Goal: Task Accomplishment & Management: Complete application form

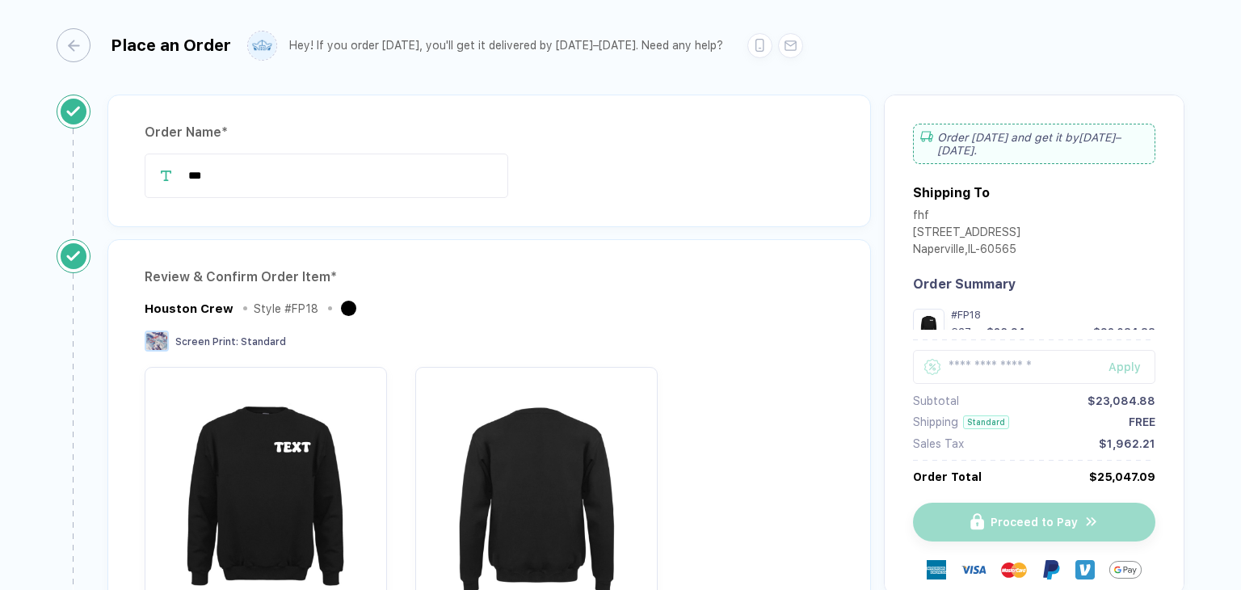
scroll to position [710, 0]
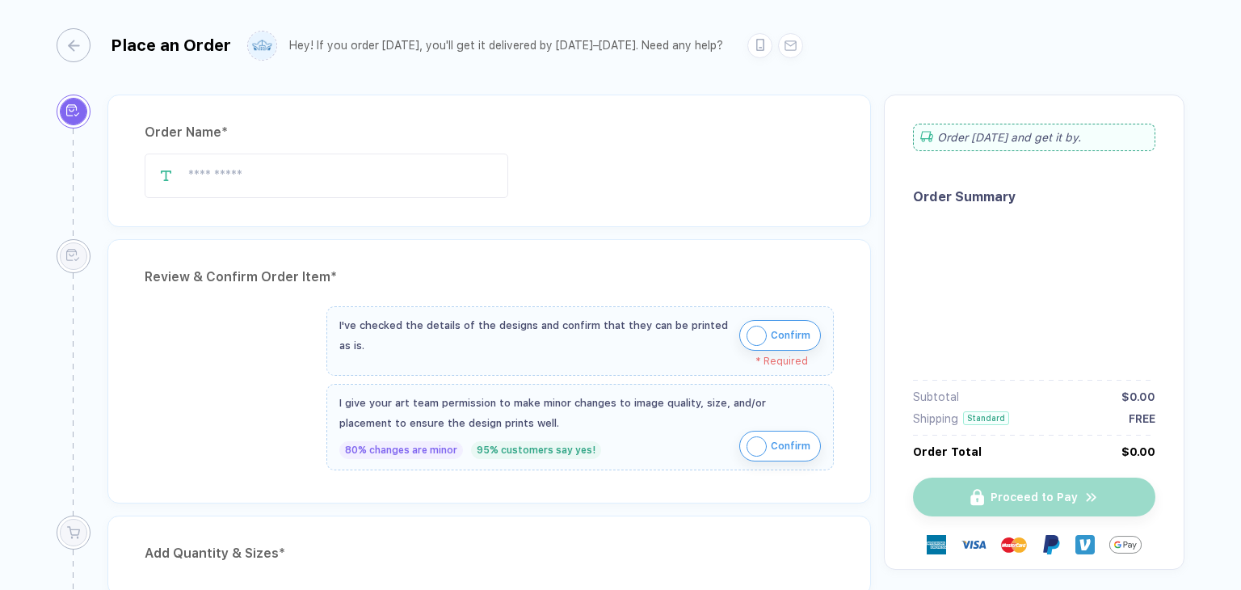
type input "***"
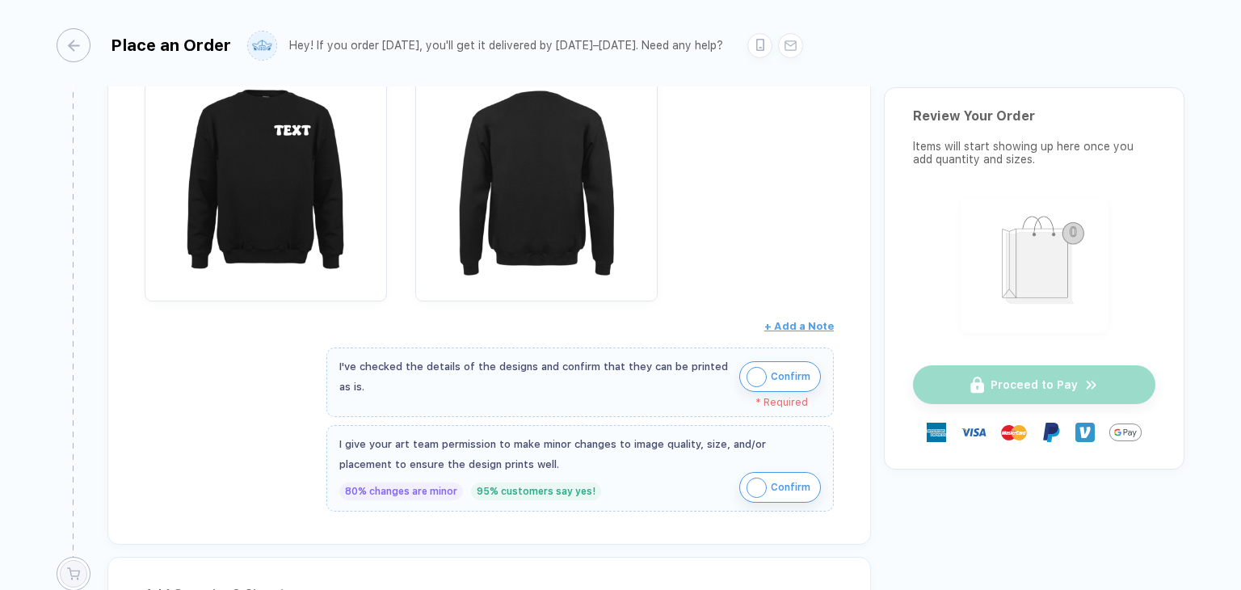
scroll to position [323, 0]
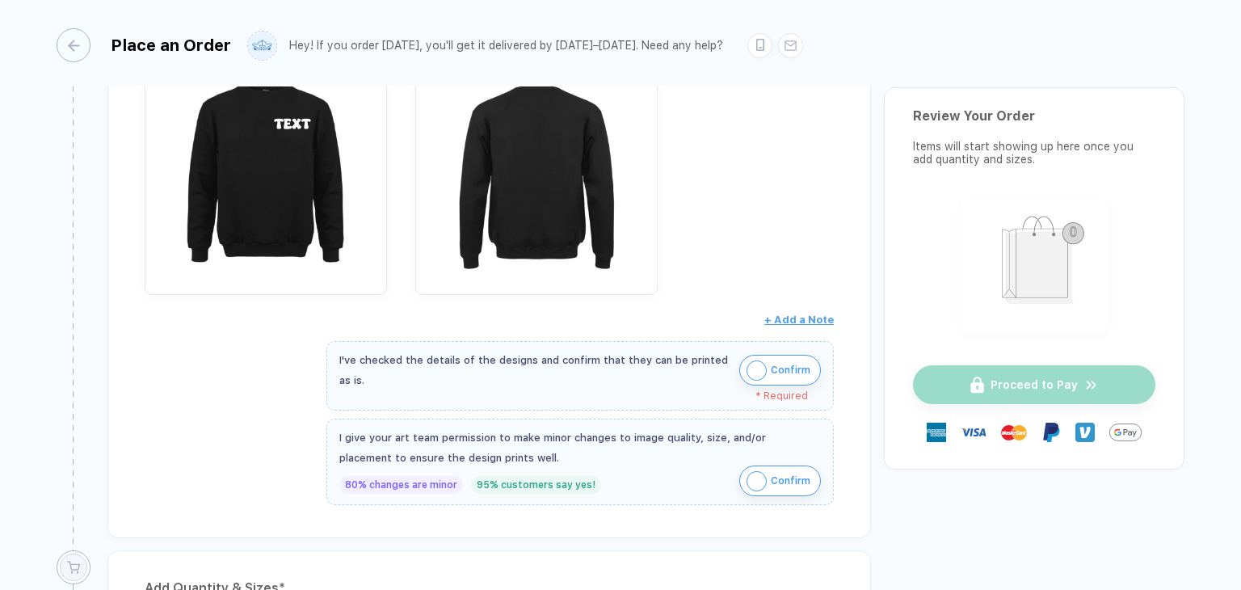
click at [789, 390] on div "* Required" at bounding box center [573, 395] width 469 height 11
click at [774, 367] on span "Confirm" at bounding box center [791, 370] width 40 height 26
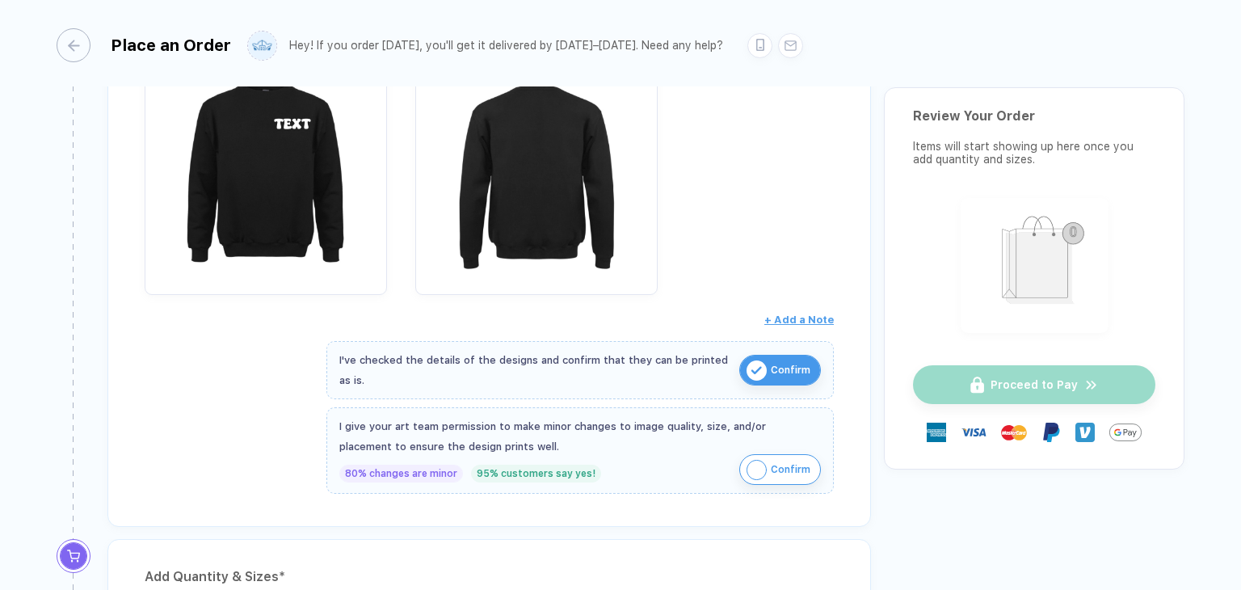
click at [798, 456] on span "Confirm" at bounding box center [791, 469] width 40 height 26
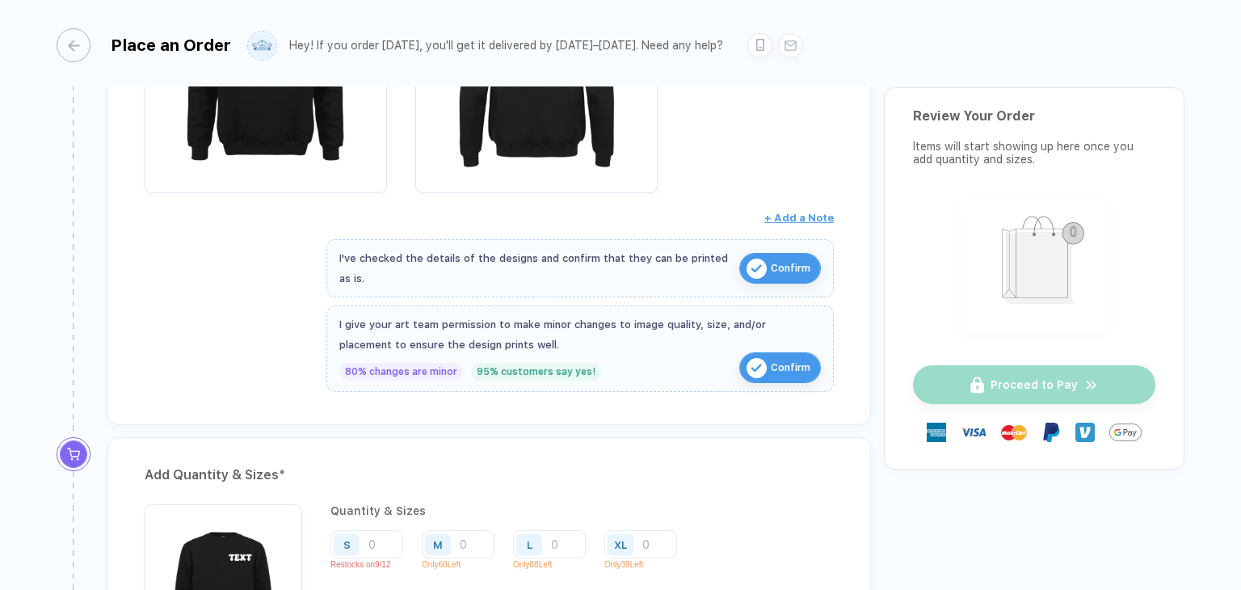
scroll to position [646, 0]
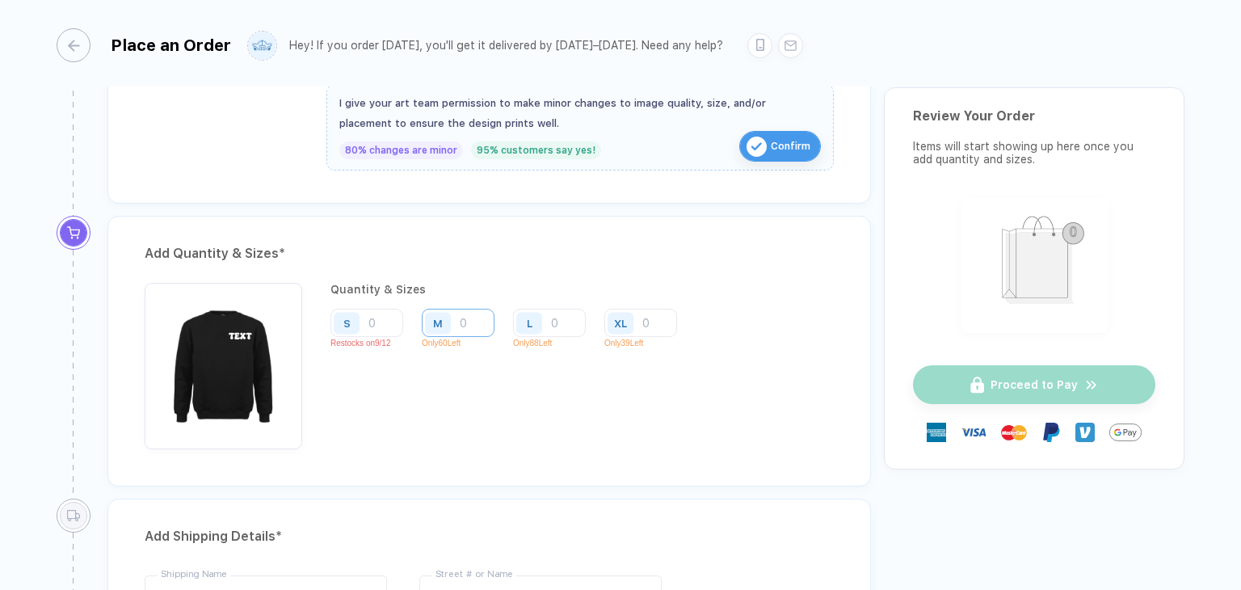
click at [477, 320] on input "number" at bounding box center [458, 323] width 73 height 28
click at [554, 328] on input "number" at bounding box center [549, 323] width 73 height 28
click at [376, 320] on input "number" at bounding box center [366, 323] width 73 height 28
type input "5"
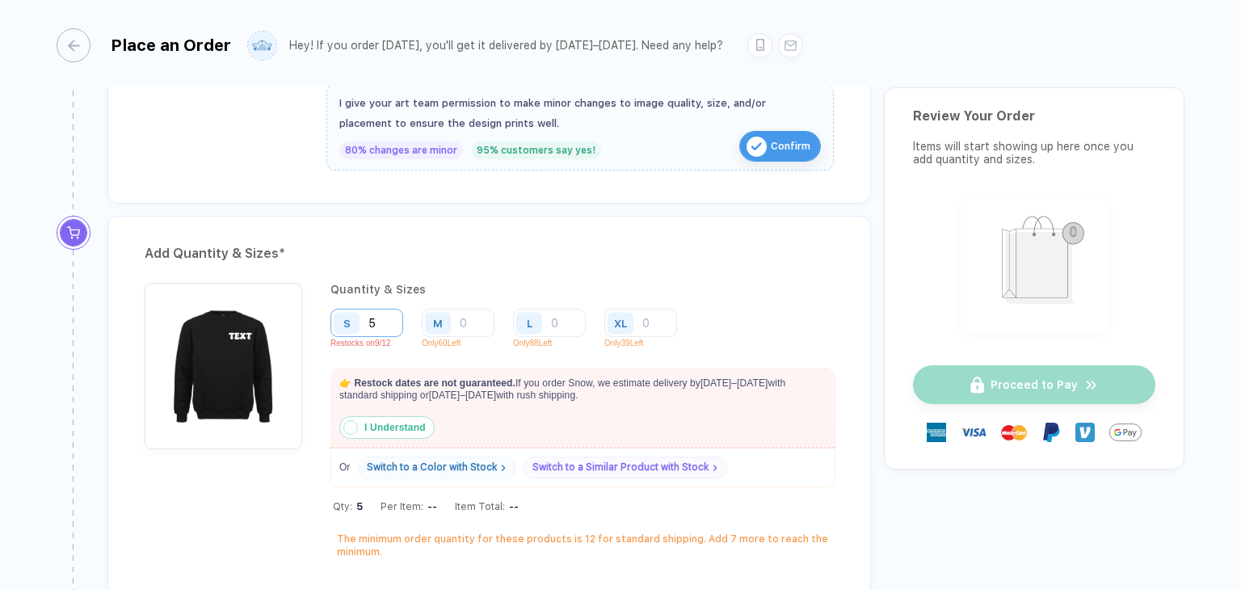
type input "50"
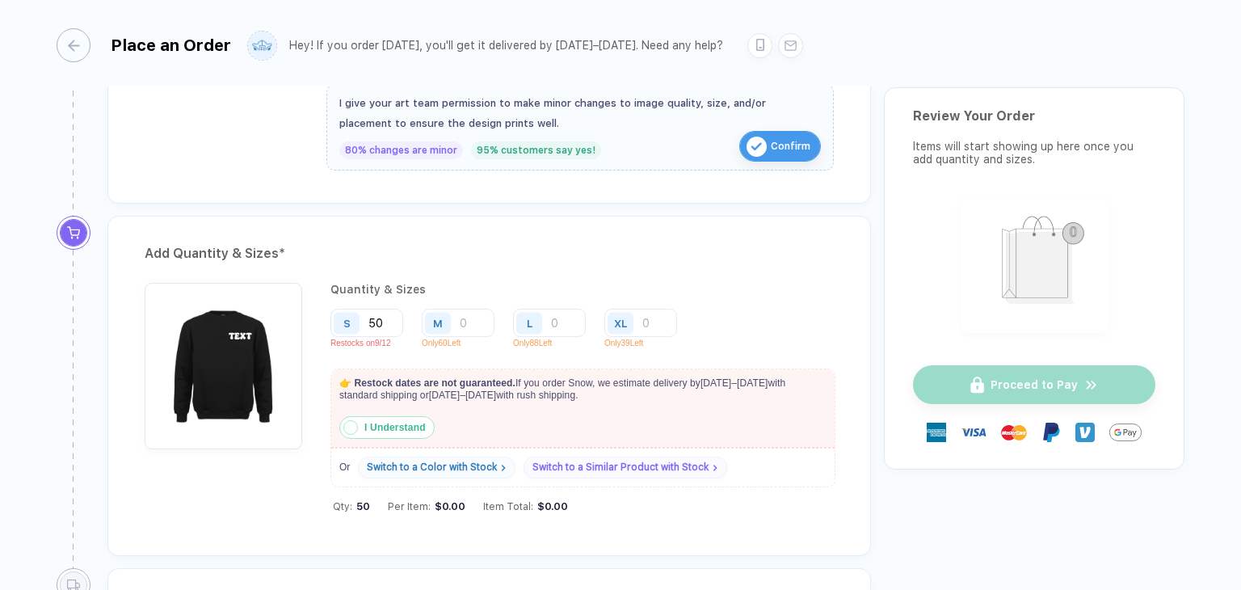
type input "50"
click at [372, 425] on strong "I Understand" at bounding box center [394, 427] width 61 height 11
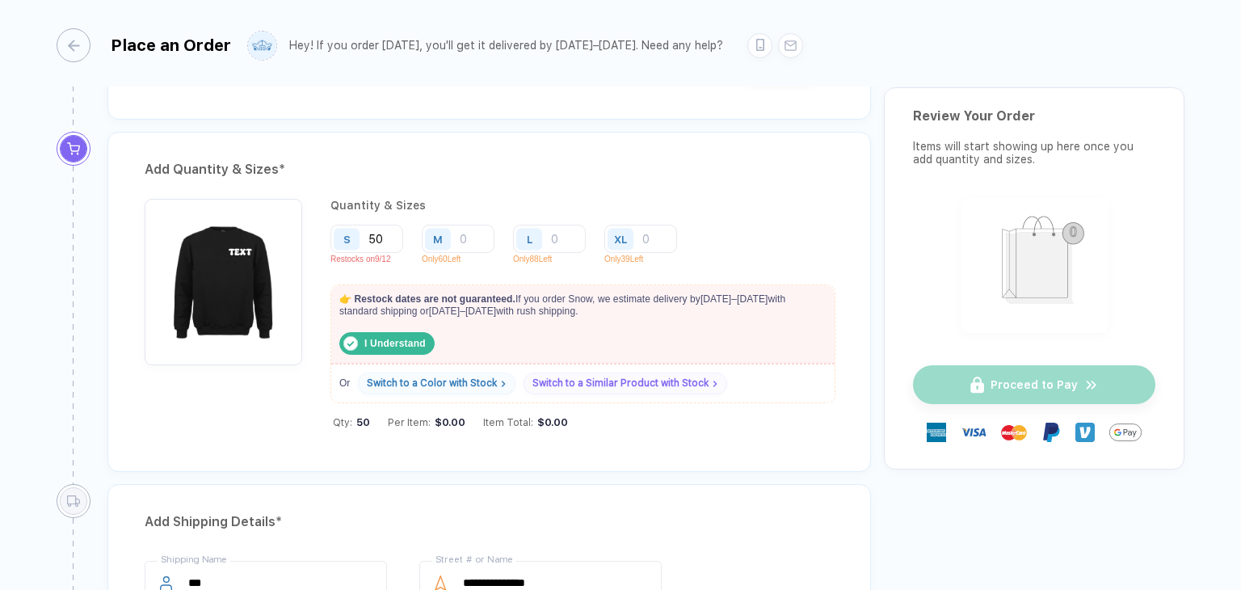
scroll to position [727, 0]
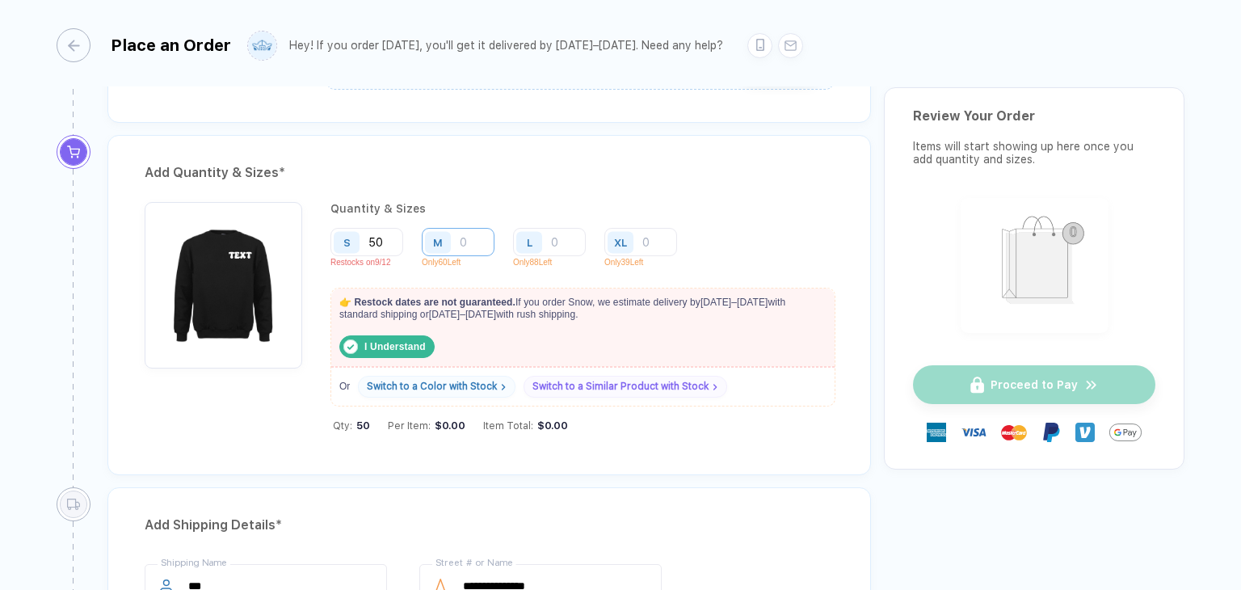
click at [469, 233] on input "number" at bounding box center [458, 242] width 73 height 28
type input "5"
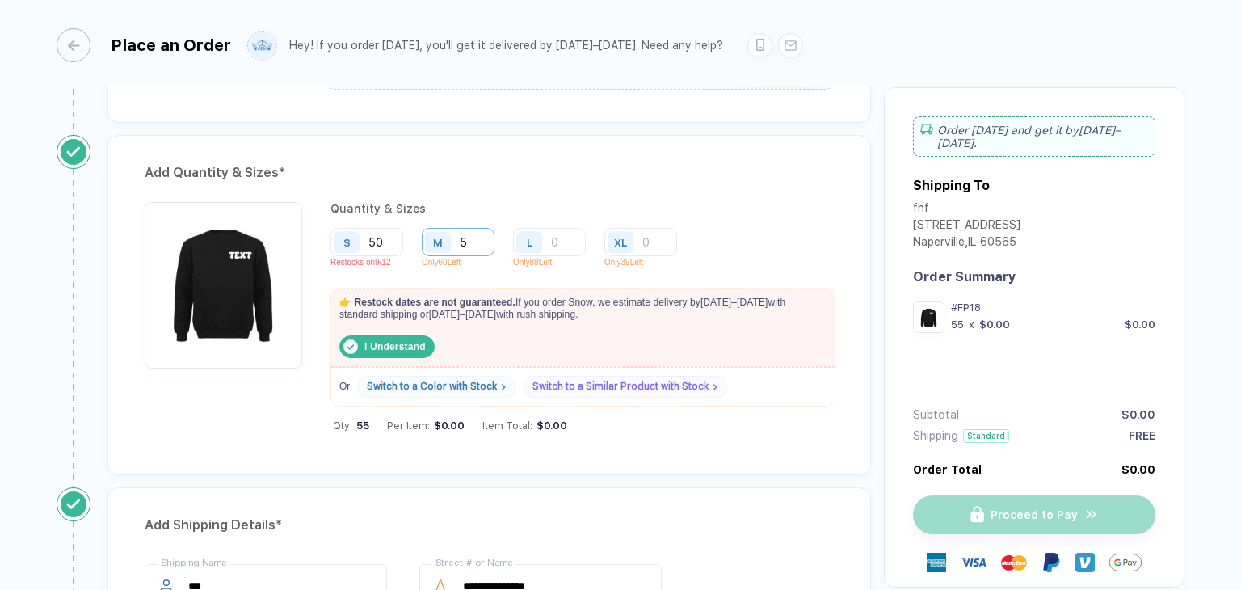
type input "50"
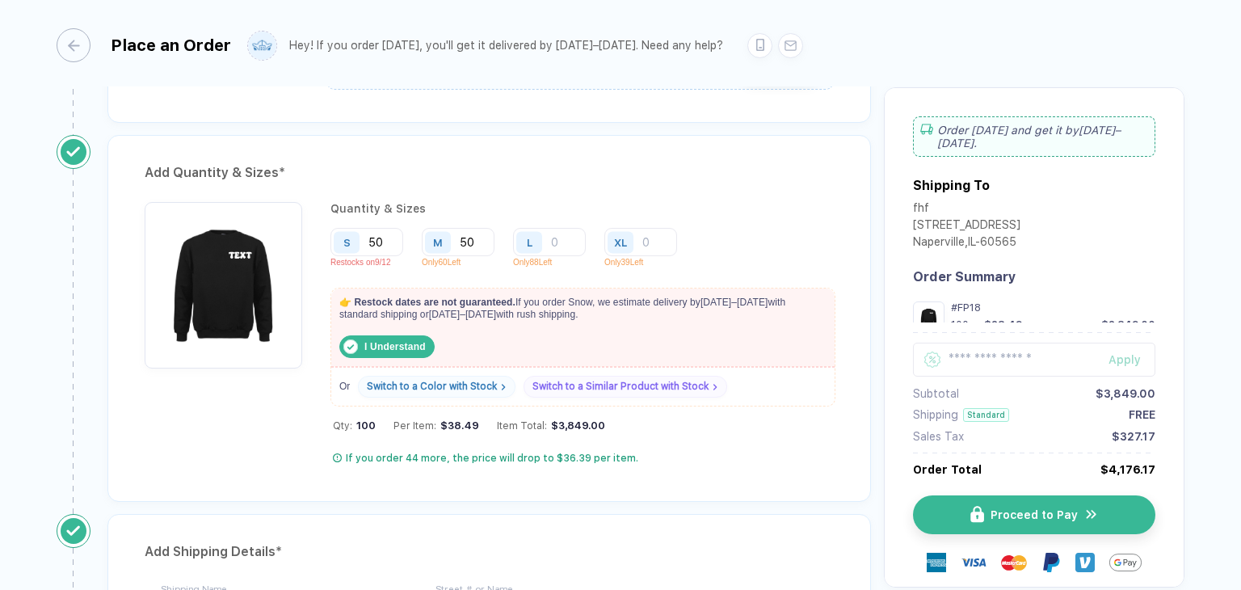
type input "5"
type input "6"
type input "65"
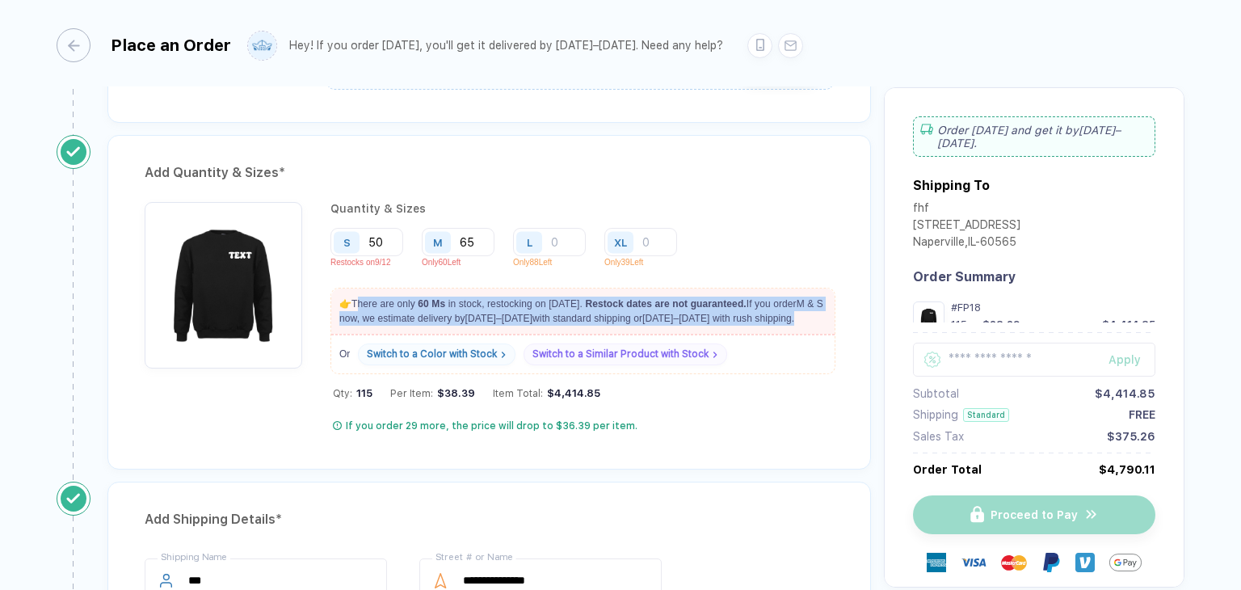
drag, startPoint x: 355, startPoint y: 301, endPoint x: 776, endPoint y: 325, distance: 422.4
click at [776, 325] on p "👉 There are only 60 M s in stock, restocking on [DATE] . Restock dates are not …" at bounding box center [582, 310] width 503 height 45
click at [792, 321] on p "👉 There are only 60 M s in stock, restocking on [DATE] . Restock dates are not …" at bounding box center [582, 310] width 503 height 45
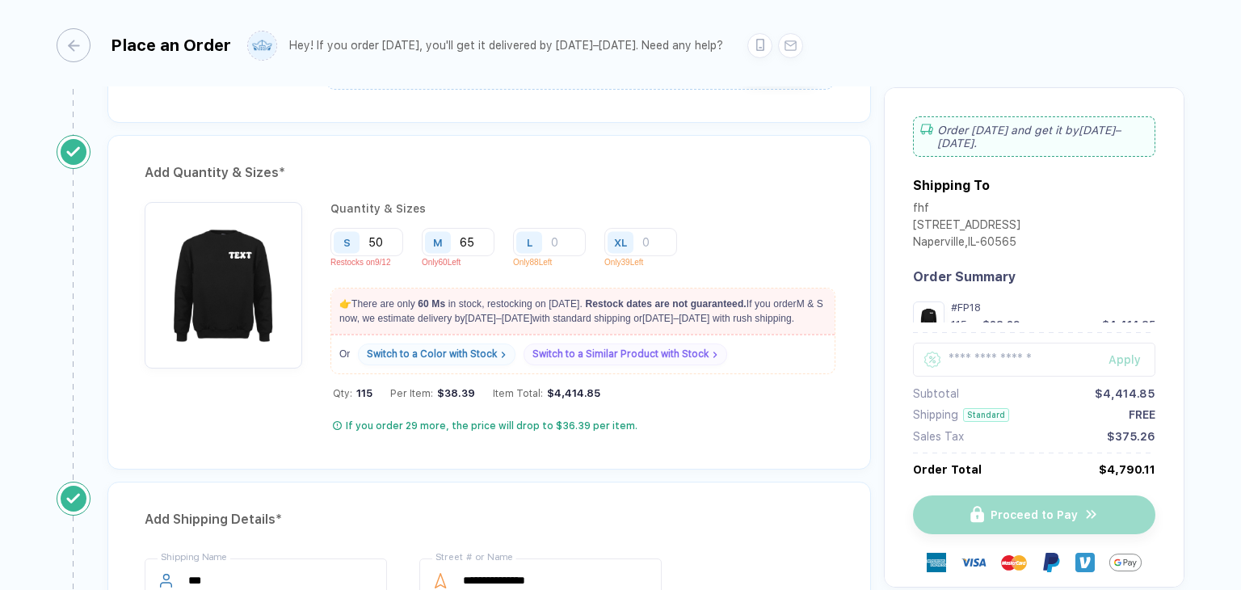
drag, startPoint x: 478, startPoint y: 239, endPoint x: 503, endPoint y: 237, distance: 24.4
click at [478, 238] on input "65" at bounding box center [458, 242] width 73 height 28
type input "6"
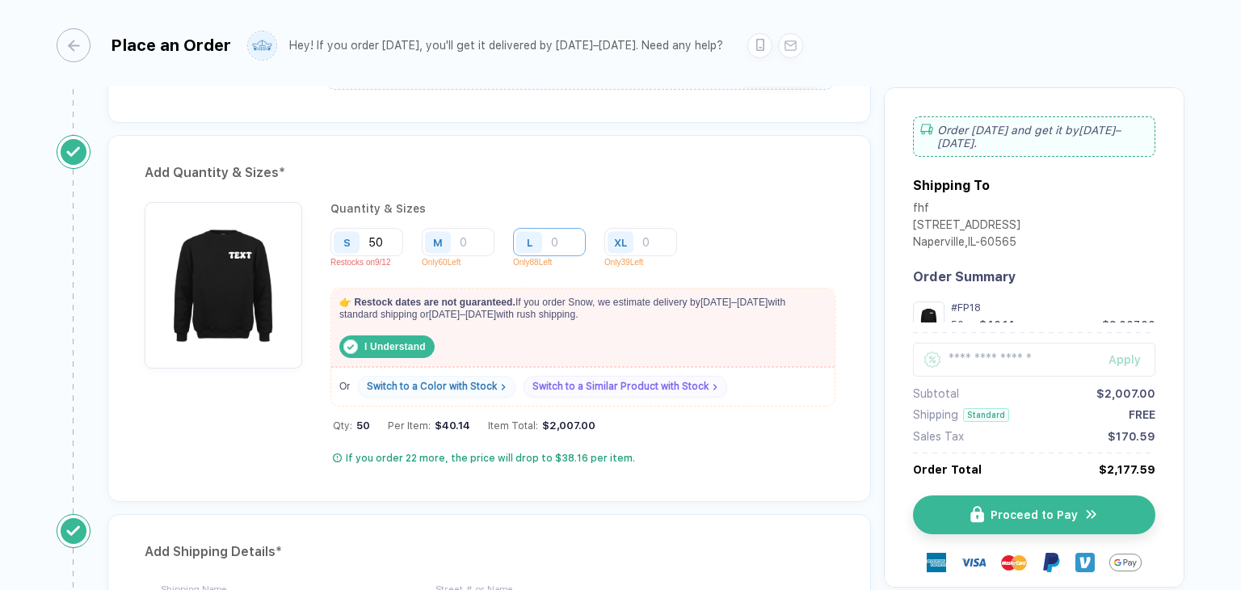
click at [561, 233] on input "number" at bounding box center [549, 242] width 73 height 28
type input "1"
type input "10"
type input "100"
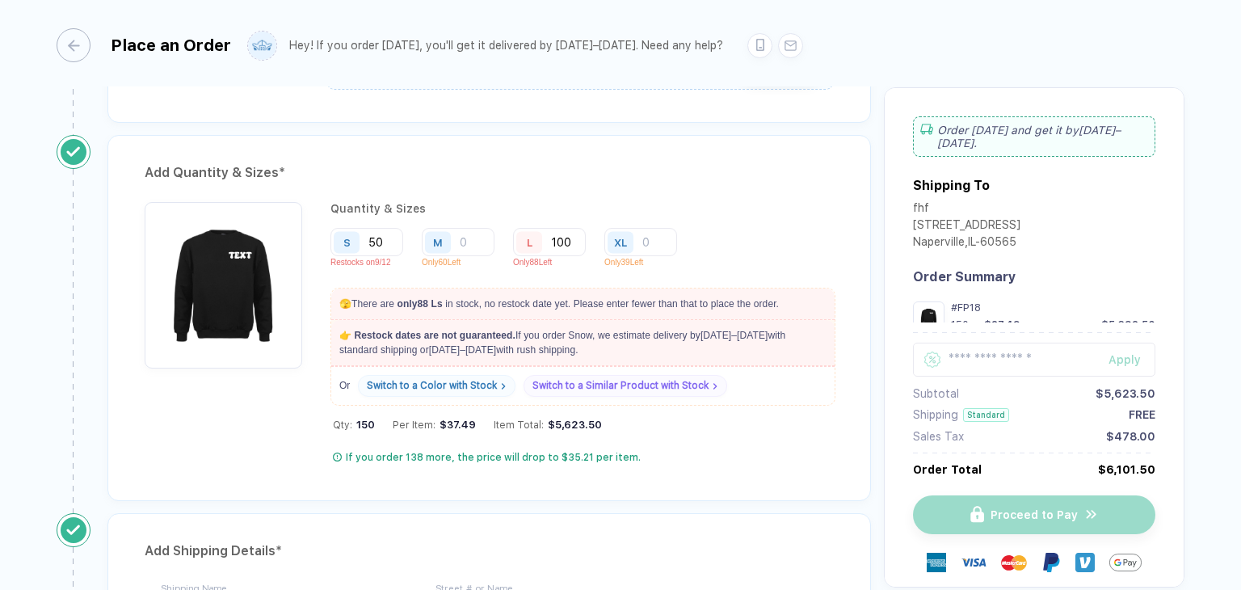
type input "100"
drag, startPoint x: 578, startPoint y: 301, endPoint x: 779, endPoint y: 313, distance: 201.5
click at [779, 313] on p "🫣 There are only 88 L s in stock, no restock date yet. Please enter fewer than …" at bounding box center [582, 303] width 503 height 31
click at [798, 311] on p "🫣 There are only 88 L s in stock, no restock date yet. Please enter fewer than …" at bounding box center [582, 303] width 503 height 31
click at [797, 424] on div "Qty: 150 Per Item: $37.49 Item Total: $5,623.50" at bounding box center [583, 424] width 501 height 12
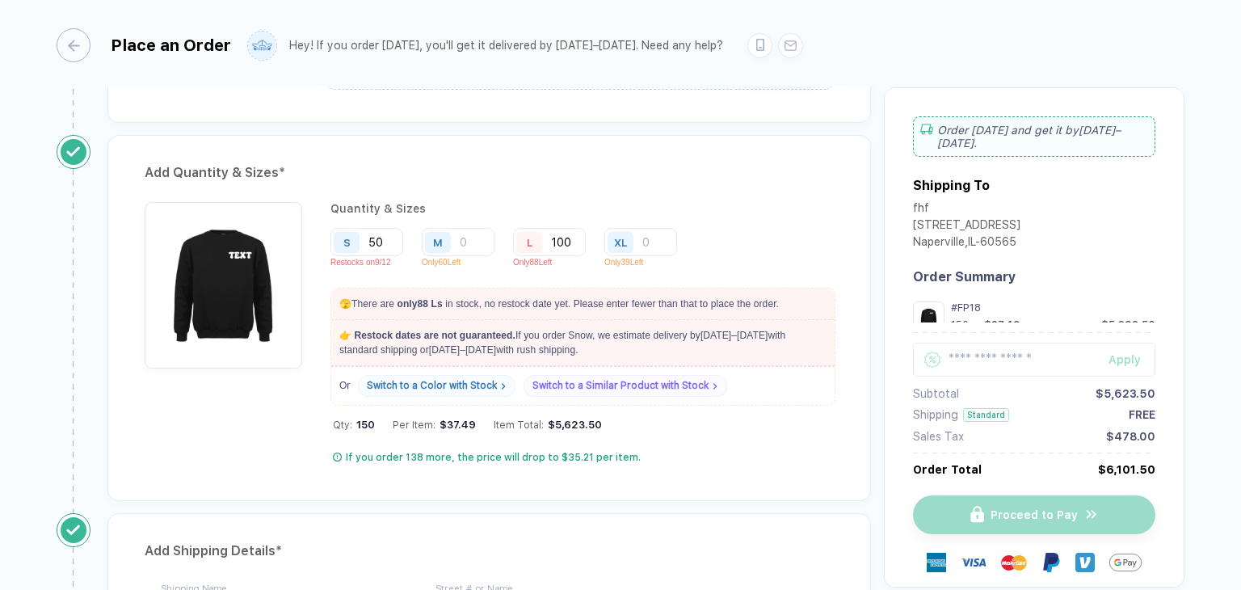
drag, startPoint x: 798, startPoint y: 305, endPoint x: 784, endPoint y: 310, distance: 14.6
click at [480, 233] on input "number" at bounding box center [458, 242] width 73 height 28
type input "5"
type input "50"
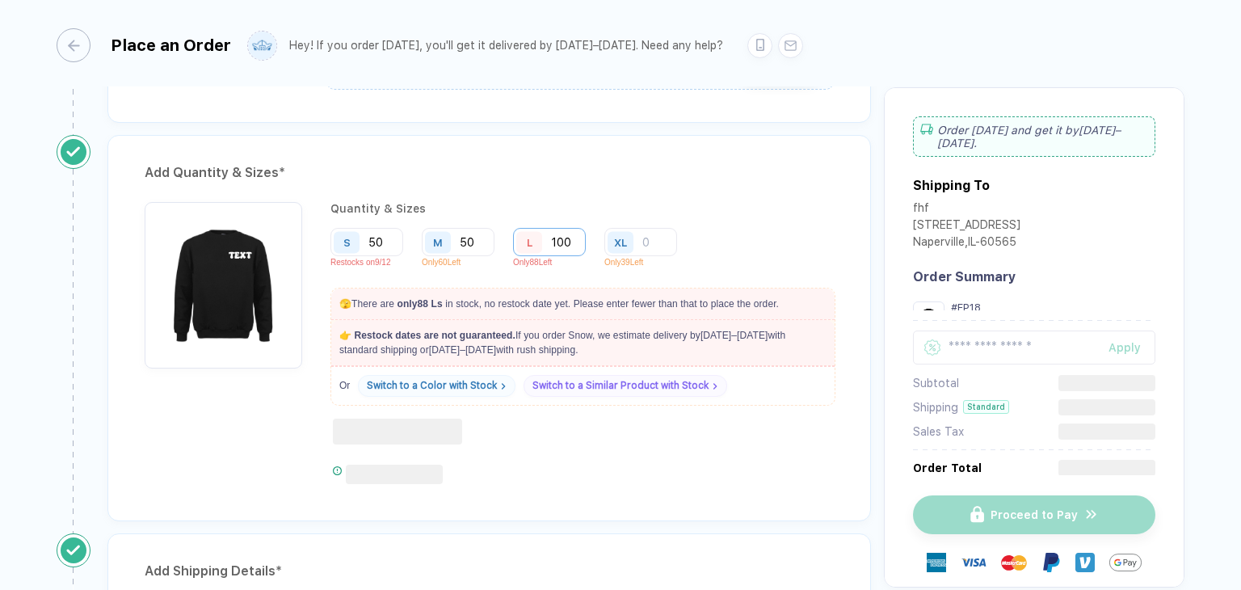
type input "50"
click at [577, 242] on input "100" at bounding box center [549, 242] width 73 height 28
type input "10"
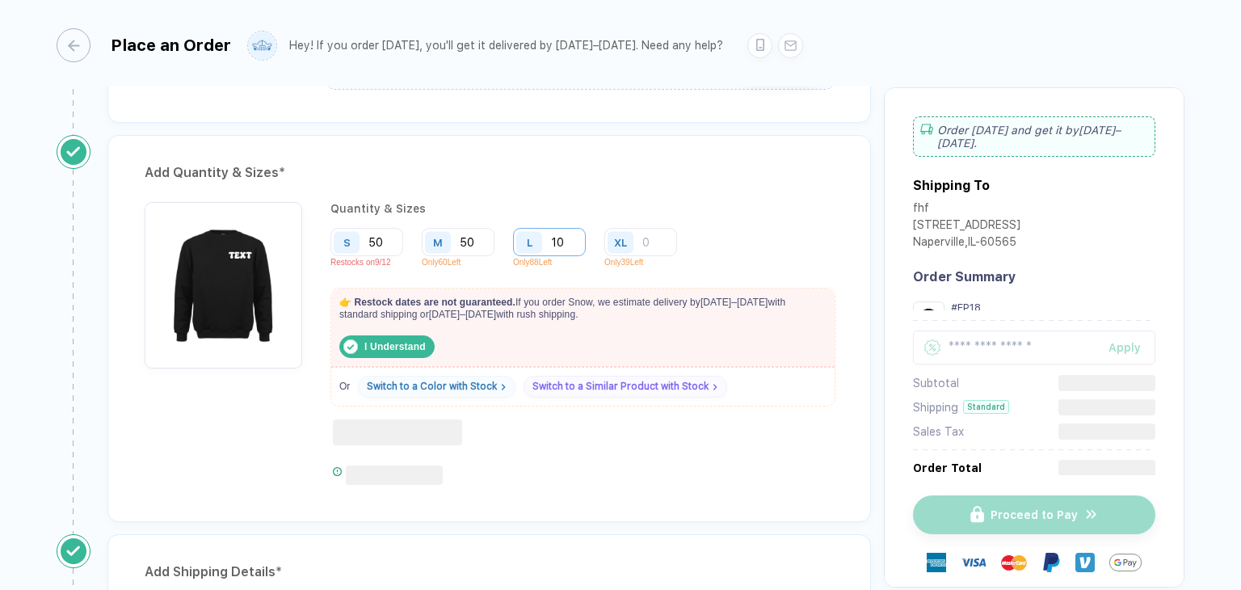
type input "1"
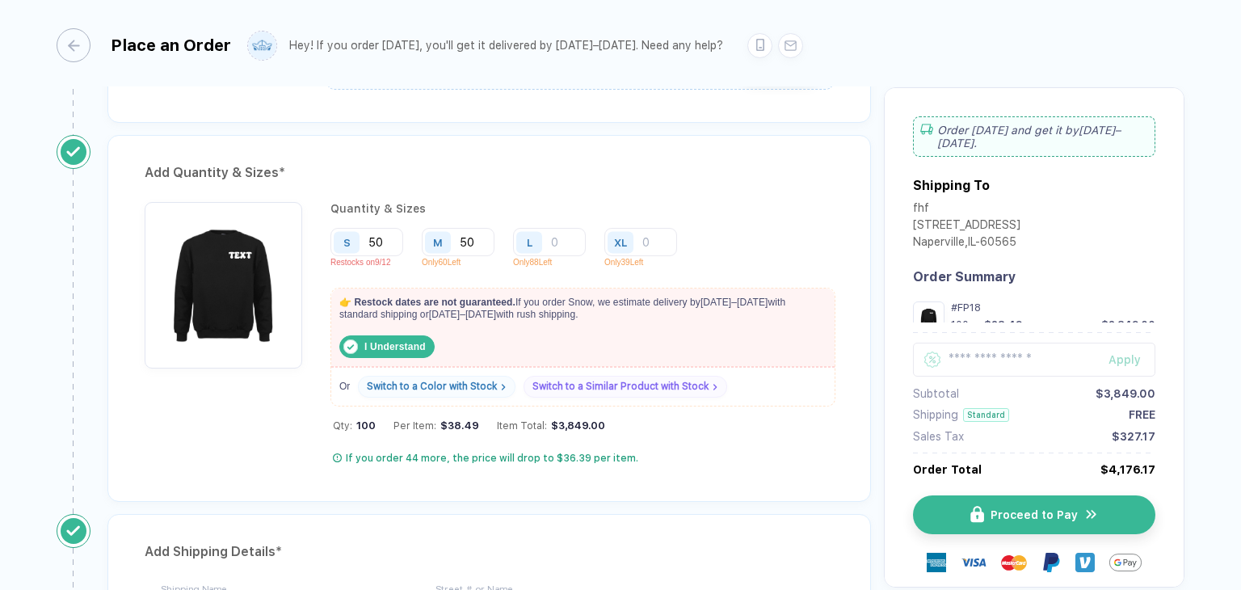
click at [708, 188] on div "Add Quantity & Sizes * Quantity & Sizes S 50 Restocks on 9/12 M 50 Only 60 Left…" at bounding box center [488, 318] width 763 height 367
click at [570, 235] on input "number" at bounding box center [549, 242] width 73 height 28
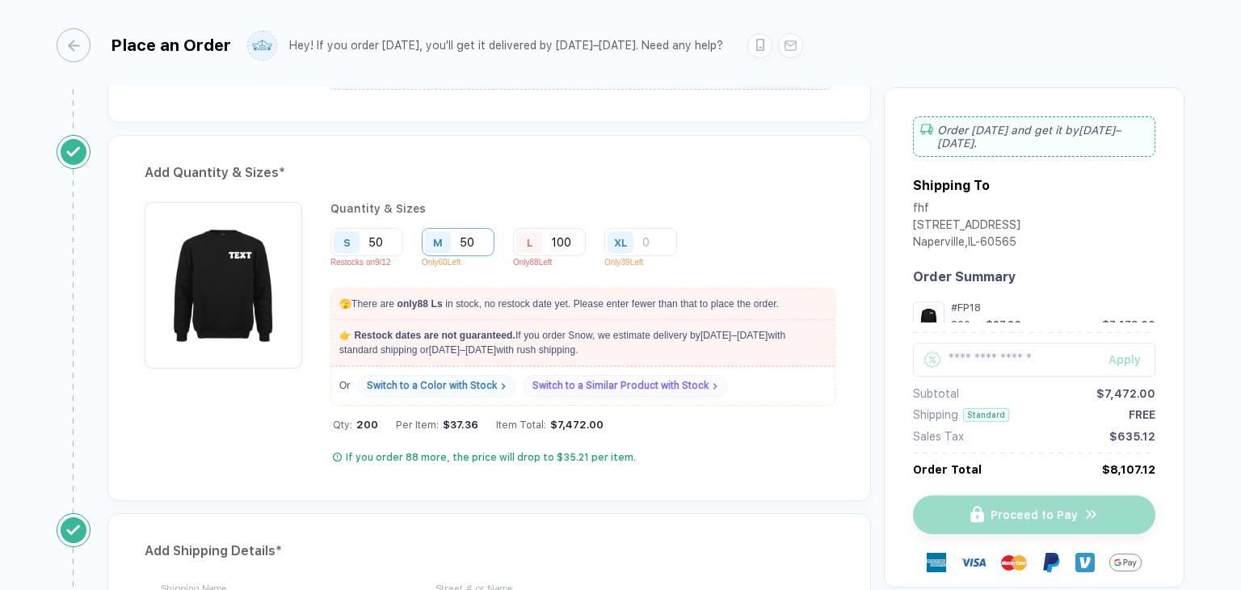
click at [472, 236] on input "50" at bounding box center [458, 242] width 73 height 28
click at [808, 301] on p "🫣 There are only 88 L s in stock, no restock date yet. Please enter fewer than …" at bounding box center [582, 303] width 503 height 31
click at [823, 352] on p "👉 Restock dates are not guaranteed. If you order S now, we estimate delivery by…" at bounding box center [582, 342] width 503 height 45
click at [580, 243] on input "100" at bounding box center [549, 242] width 73 height 28
click at [768, 258] on div "S 50 Restocks on 9/12 M 50 Only 60 Left L 100 Only 88 Left XL Only 39 Left" at bounding box center [581, 251] width 503 height 47
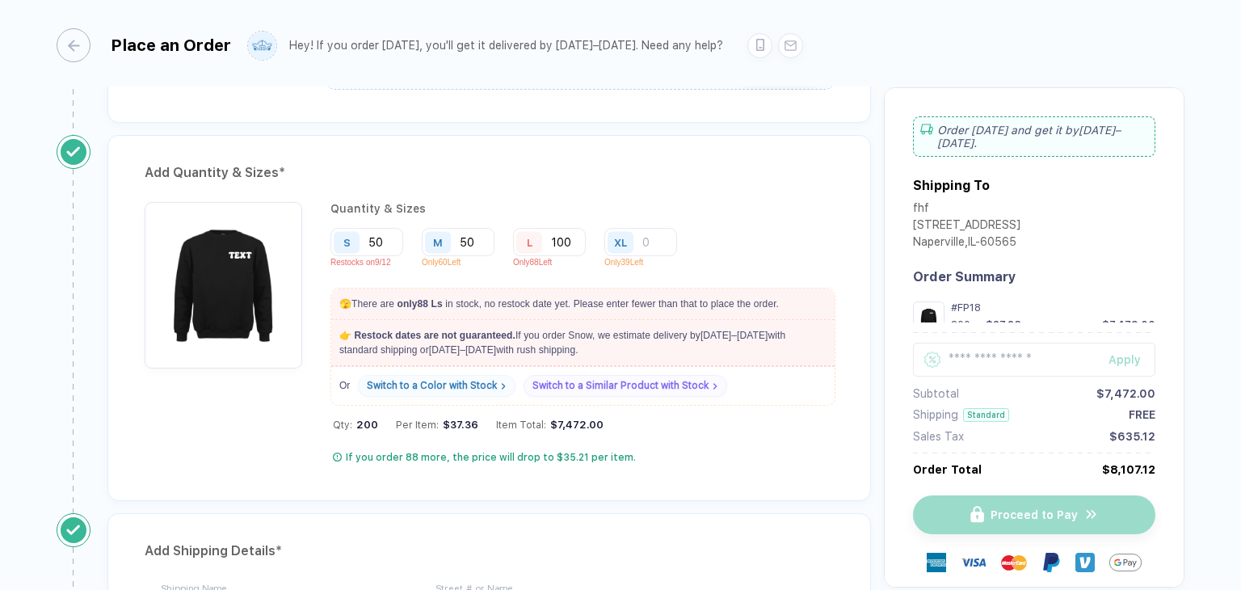
click at [769, 246] on div "S 50 Restocks on 9/12 M 50 Only 60 Left L 100 Only 88 Left XL Only 39 Left" at bounding box center [581, 251] width 503 height 47
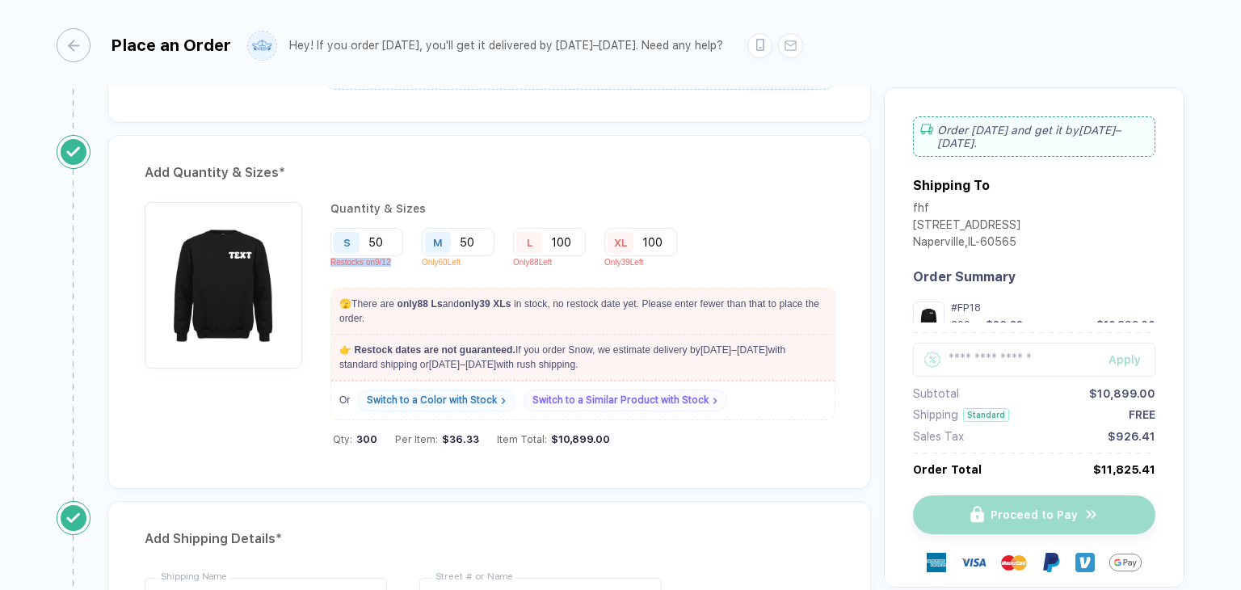
drag, startPoint x: 330, startPoint y: 262, endPoint x: 402, endPoint y: 260, distance: 71.9
click at [402, 260] on p "Restocks on 9/12" at bounding box center [372, 262] width 85 height 9
click at [410, 268] on div "S 50 Restocks on 9/12" at bounding box center [372, 251] width 85 height 47
click at [573, 242] on input "100" at bounding box center [549, 242] width 73 height 28
click at [360, 237] on div "M" at bounding box center [347, 242] width 26 height 22
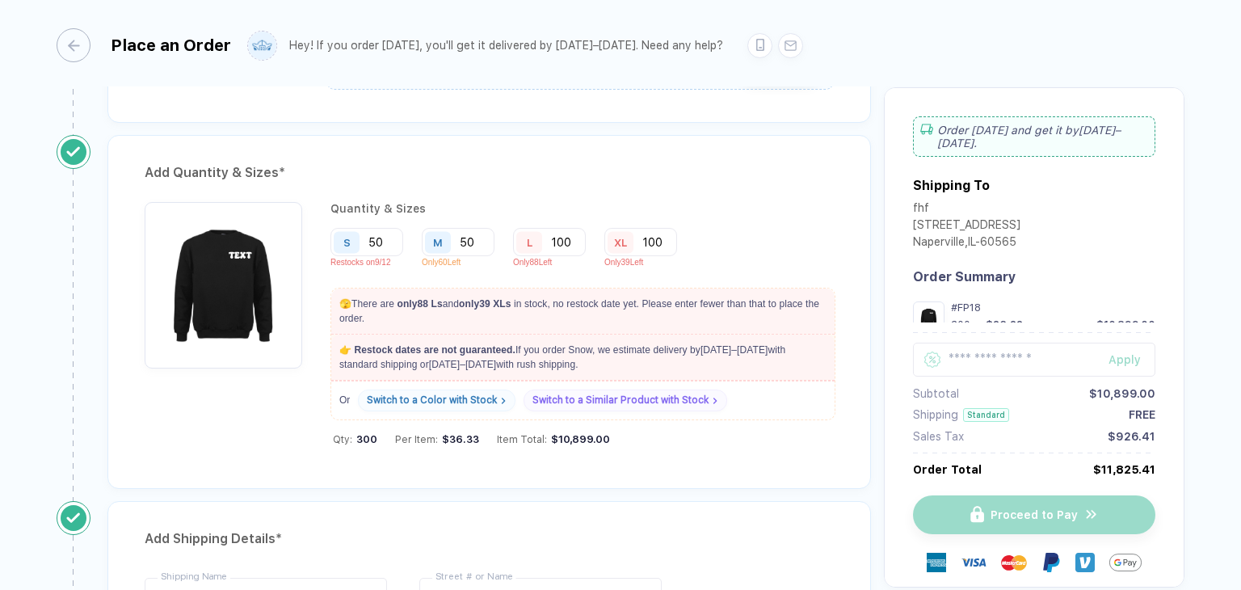
click at [442, 278] on div "Quantity & Sizes S 50 Restocks on 9/12 M 50 Only 60 Left L 100 Only 88 Left XL …" at bounding box center [581, 327] width 503 height 250
click at [575, 238] on input "100" at bounding box center [549, 242] width 73 height 28
click at [486, 243] on input "50" at bounding box center [458, 242] width 73 height 28
drag, startPoint x: 349, startPoint y: 348, endPoint x: 773, endPoint y: 367, distance: 424.6
click at [773, 367] on p "👉 There are only 60 M s in stock, restocking on [DATE] . Restock dates are not …" at bounding box center [582, 356] width 503 height 45
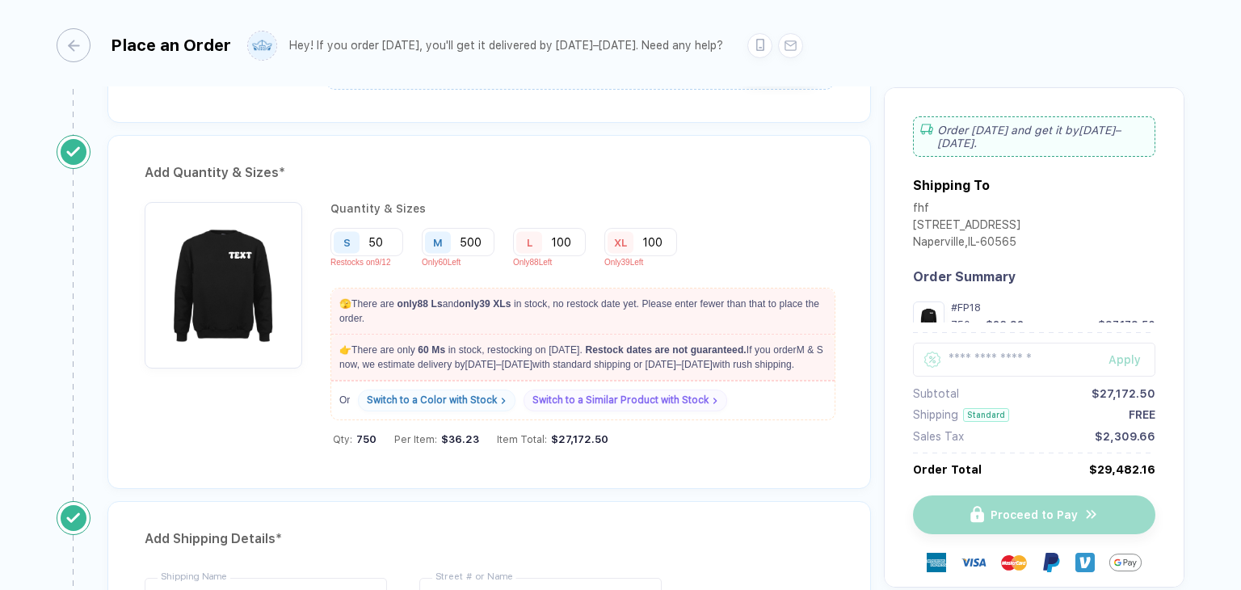
click at [789, 369] on p "👉 There are only 60 M s in stock, restocking on [DATE] . Restock dates are not …" at bounding box center [582, 356] width 503 height 45
click at [484, 241] on input "500" at bounding box center [458, 242] width 73 height 28
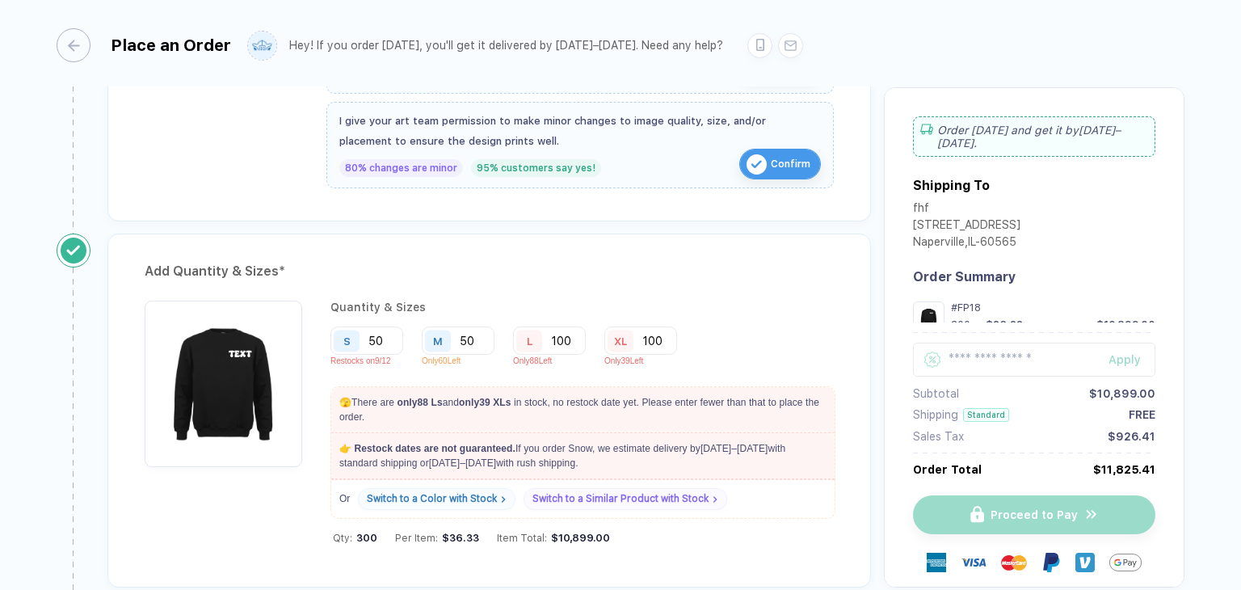
scroll to position [404, 0]
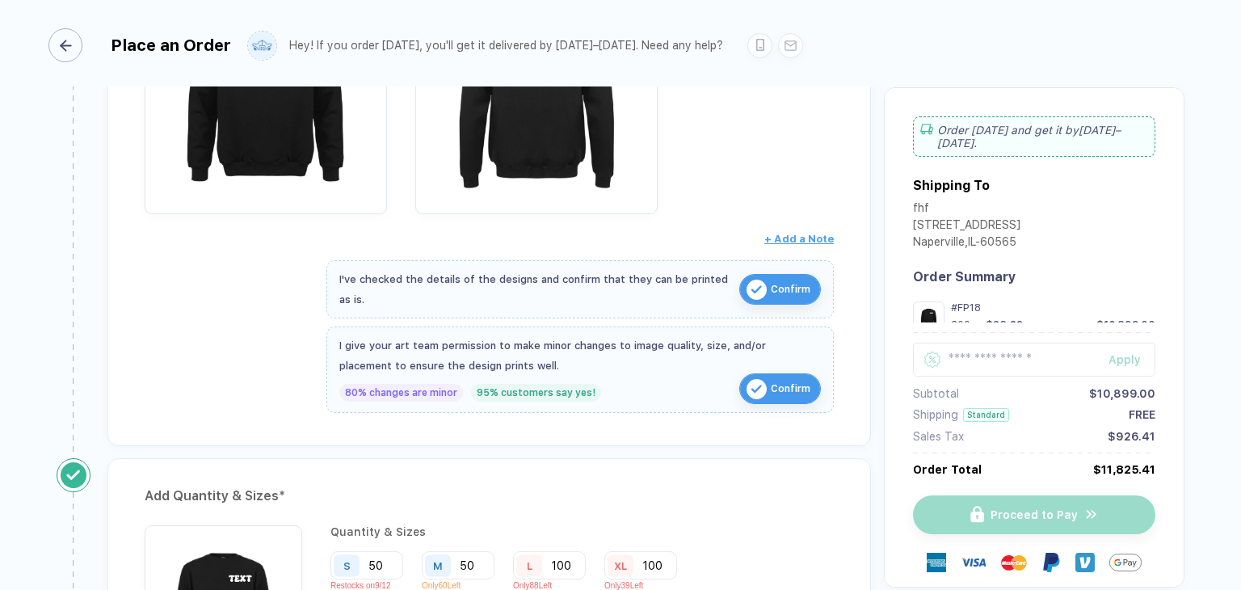
click at [75, 49] on div "button" at bounding box center [65, 45] width 34 height 34
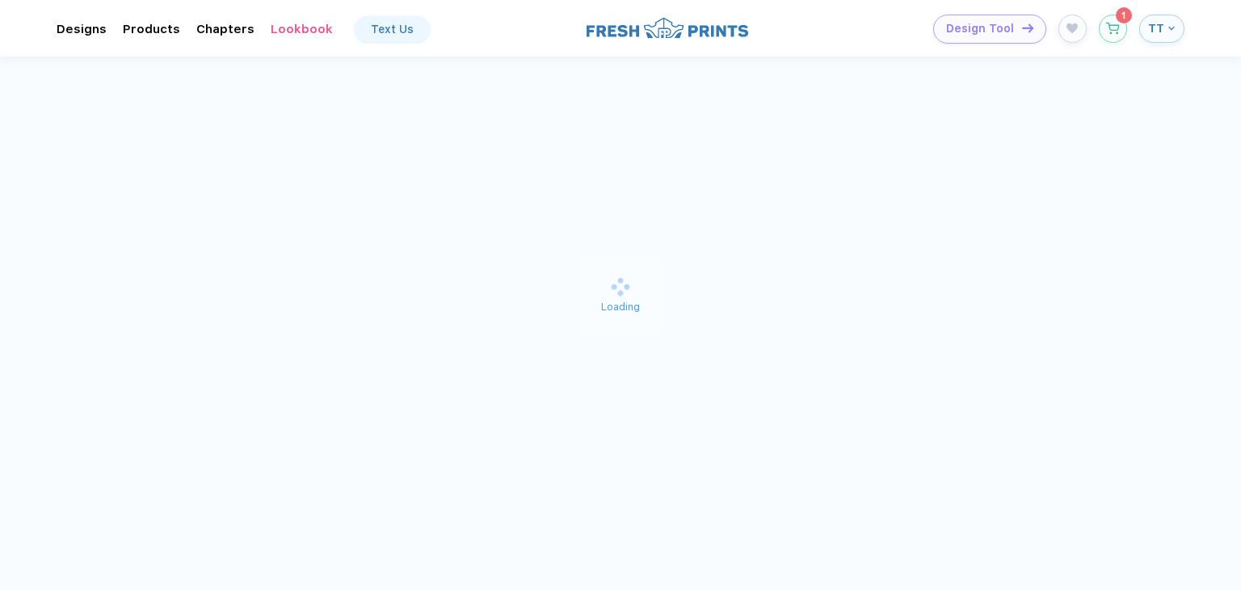
click at [1153, 27] on span "TT" at bounding box center [1156, 28] width 16 height 15
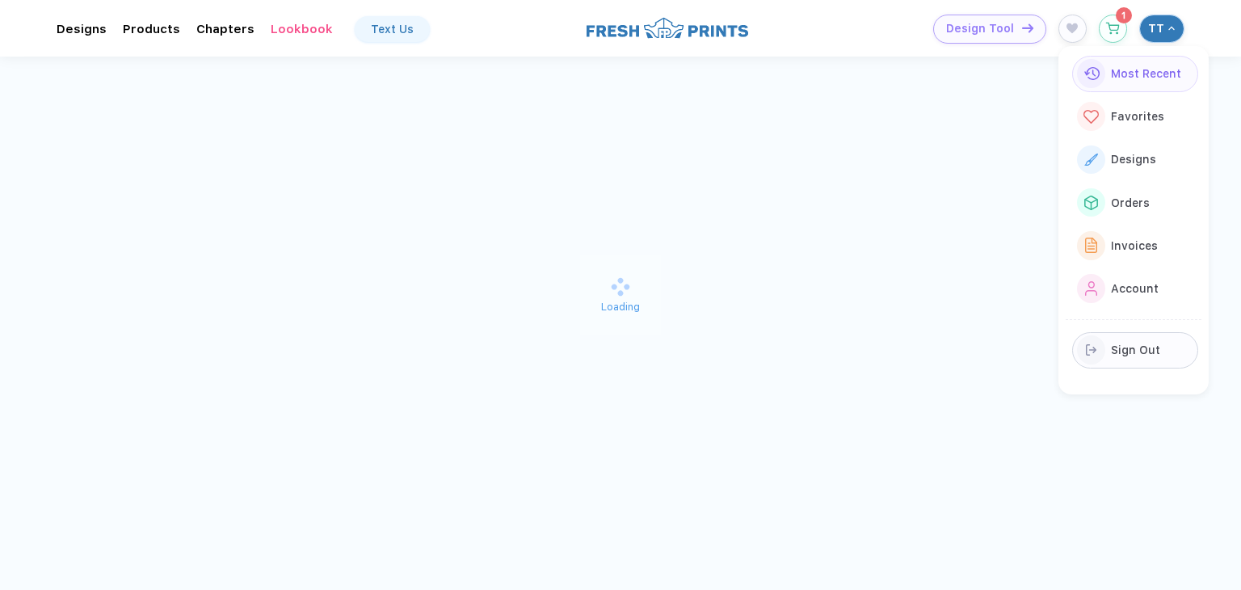
click at [1147, 351] on span "Sign Out" at bounding box center [1135, 349] width 49 height 13
